Goal: Entertainment & Leisure: Browse casually

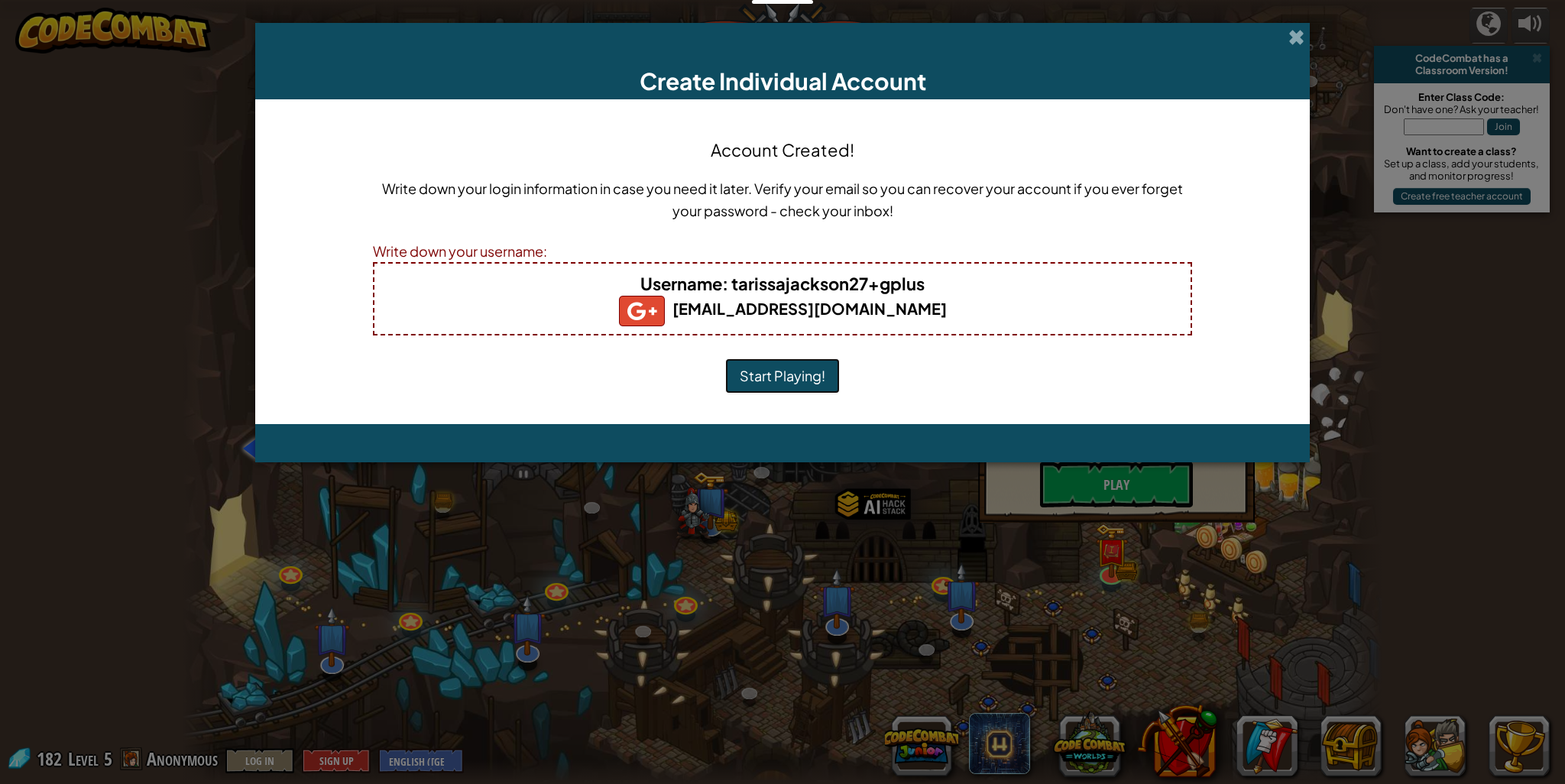
click at [818, 383] on button "Start Playing!" at bounding box center [782, 375] width 115 height 35
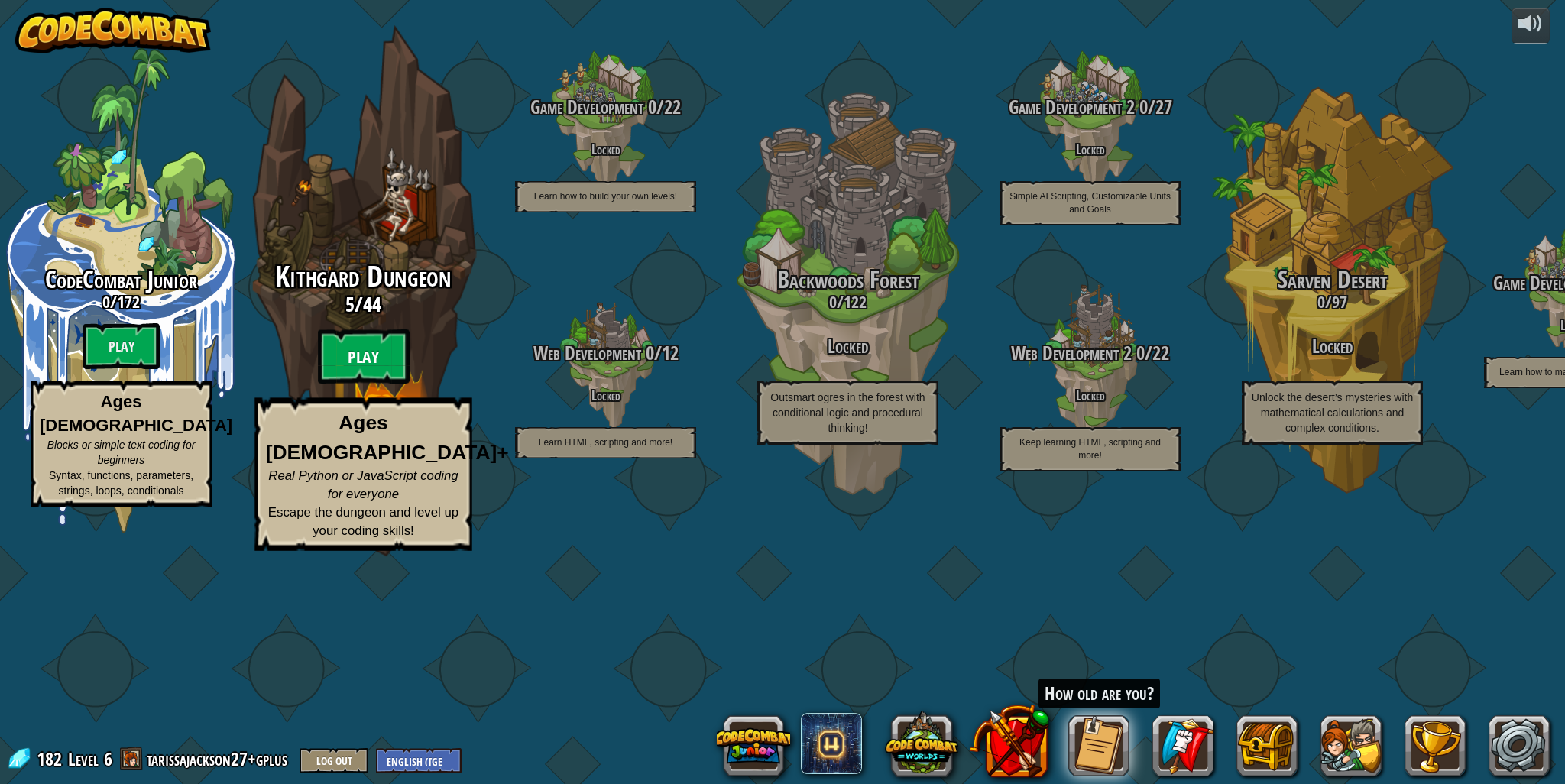
click at [363, 384] on btn "Play" at bounding box center [363, 357] width 92 height 55
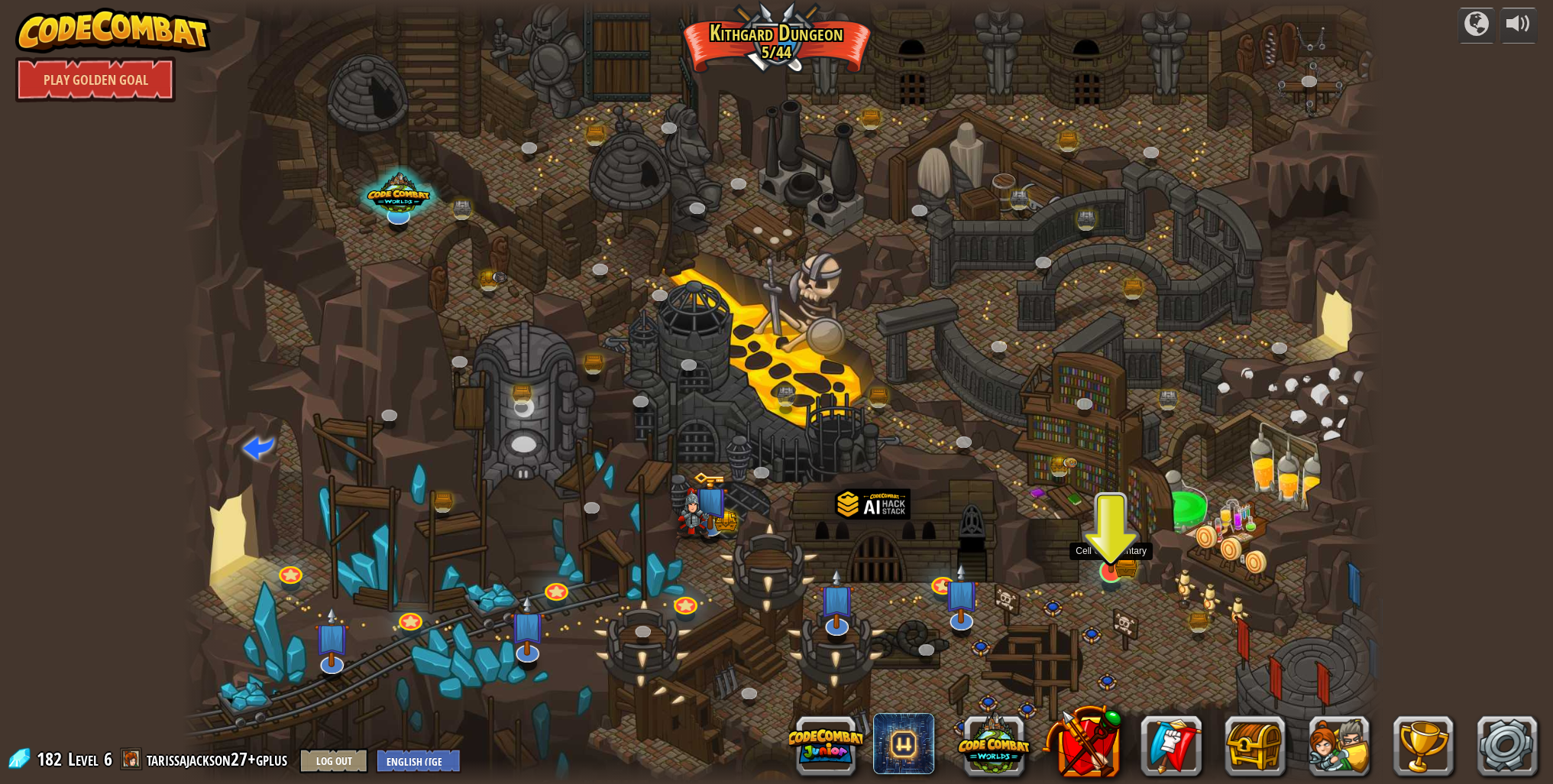
click at [1113, 560] on img at bounding box center [1111, 537] width 32 height 73
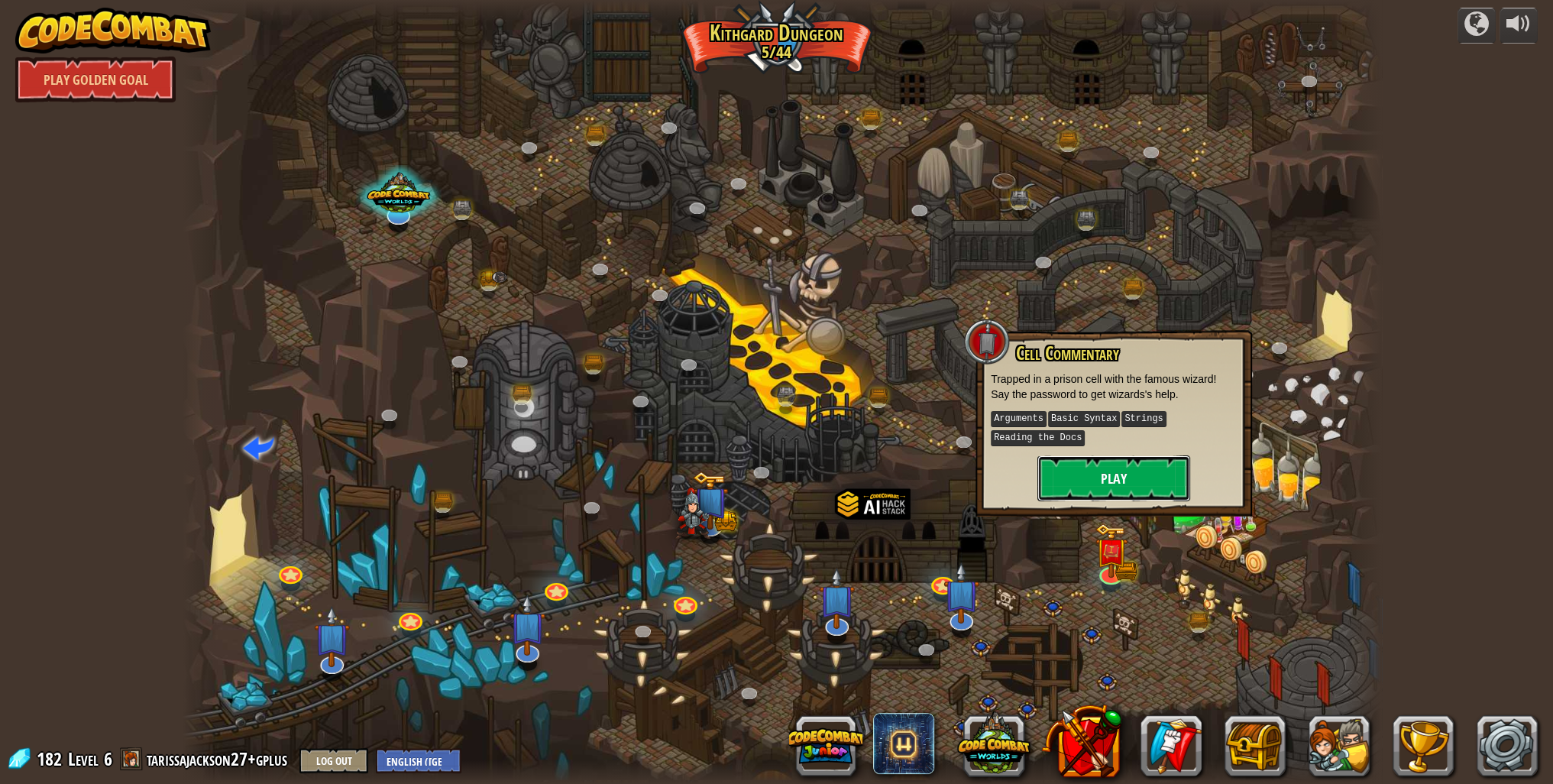
click at [1113, 489] on button "Play" at bounding box center [1113, 478] width 153 height 46
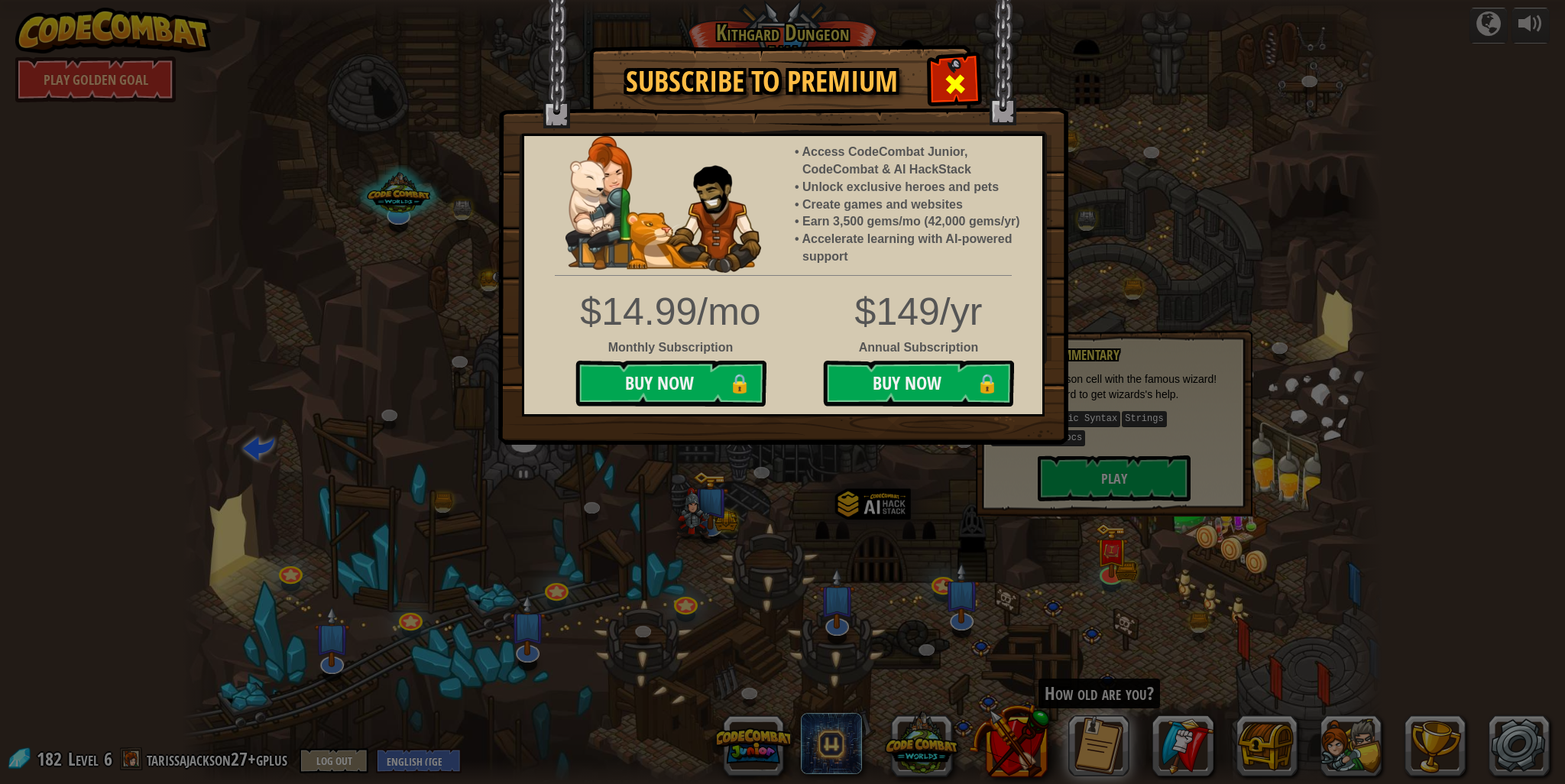
click at [957, 78] on span at bounding box center [954, 84] width 25 height 25
